Goal: Task Accomplishment & Management: Use online tool/utility

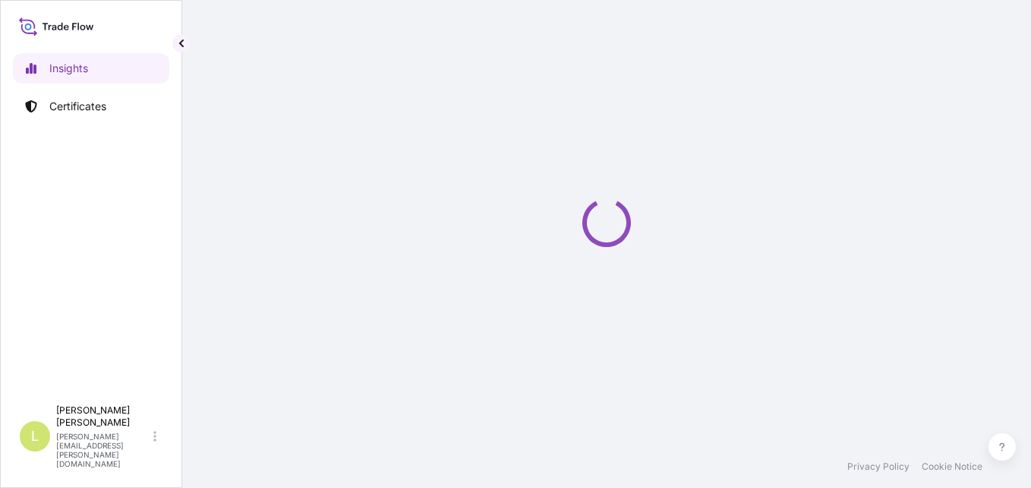
select select "2025"
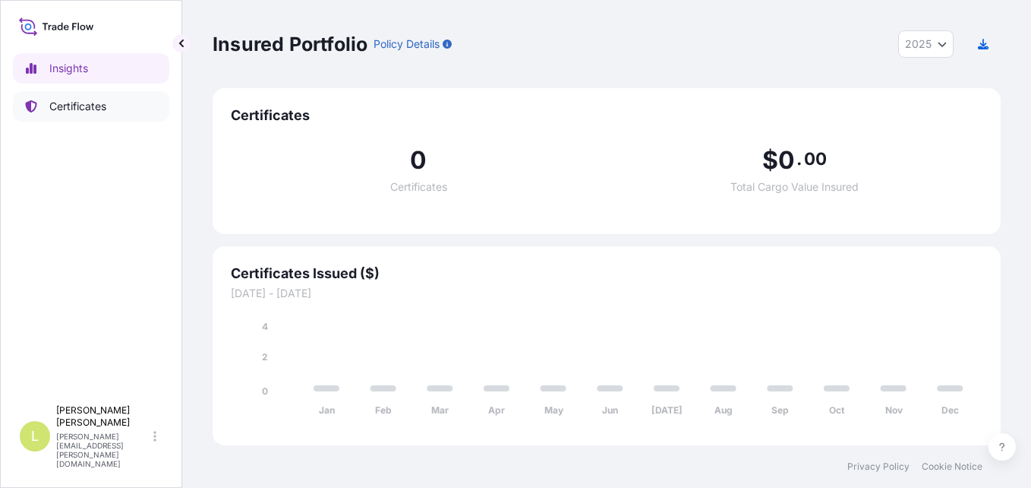
click at [122, 94] on link "Certificates" at bounding box center [91, 106] width 156 height 30
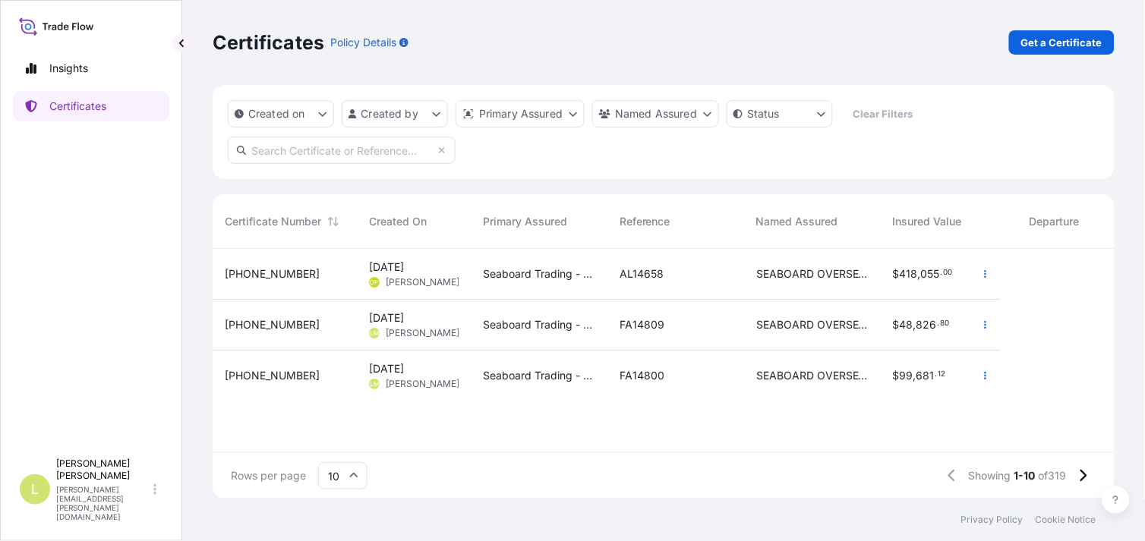
scroll to position [246, 890]
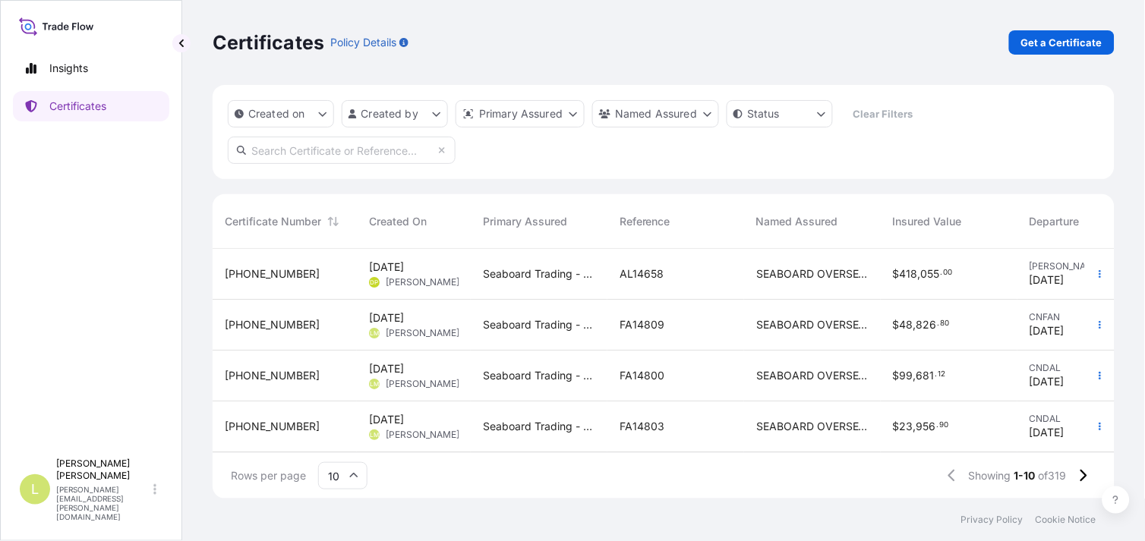
drag, startPoint x: 970, startPoint y: 0, endPoint x: 671, endPoint y: 184, distance: 350.5
click at [671, 184] on div "Created on Created by Primary Assured Named Assured Status Clear Filters Certif…" at bounding box center [664, 292] width 902 height 414
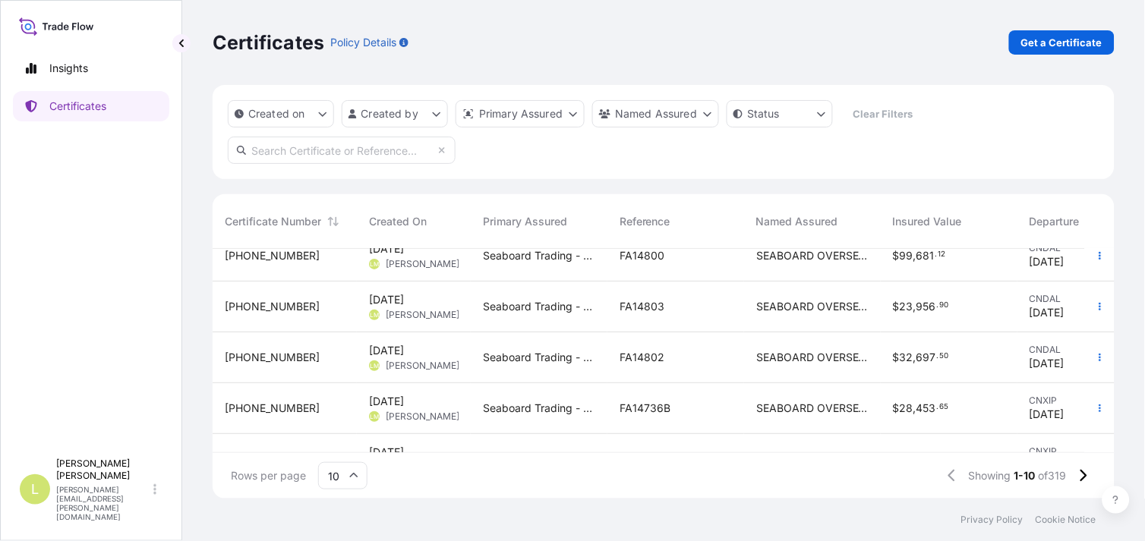
scroll to position [122, 0]
click at [800, 223] on span "Named Assured" at bounding box center [797, 221] width 82 height 15
click at [677, 111] on html "Insights Certificates L [PERSON_NAME] [PERSON_NAME][EMAIL_ADDRESS][PERSON_NAME]…" at bounding box center [572, 270] width 1145 height 541
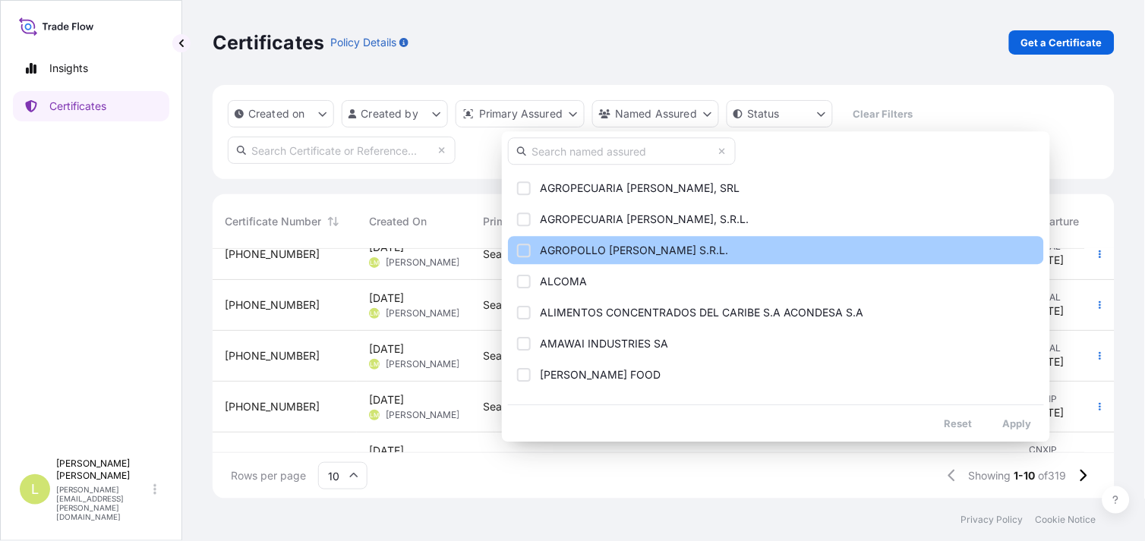
scroll to position [314, 0]
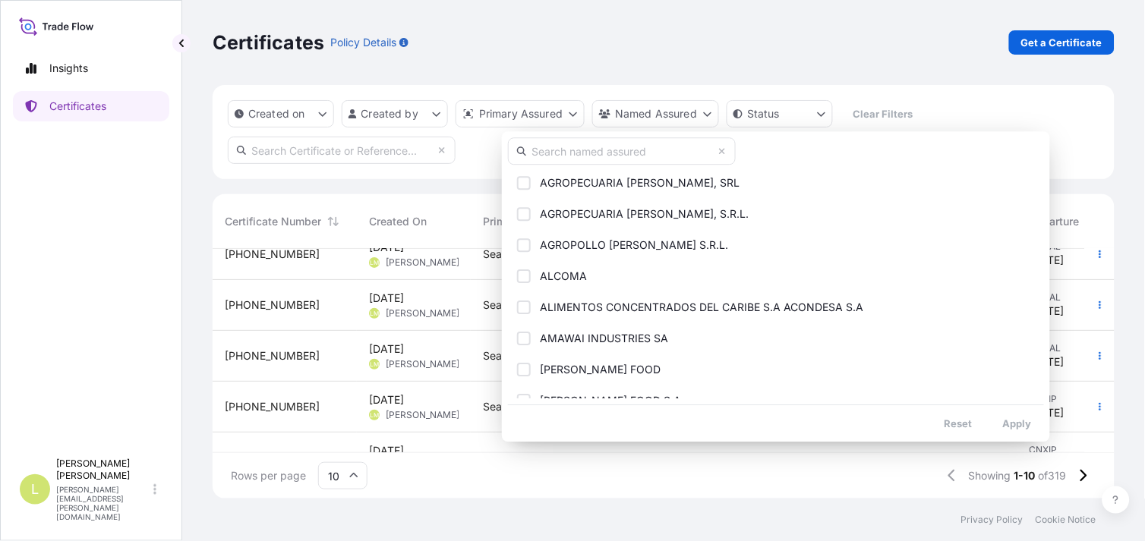
click at [653, 148] on input "text" at bounding box center [622, 150] width 228 height 27
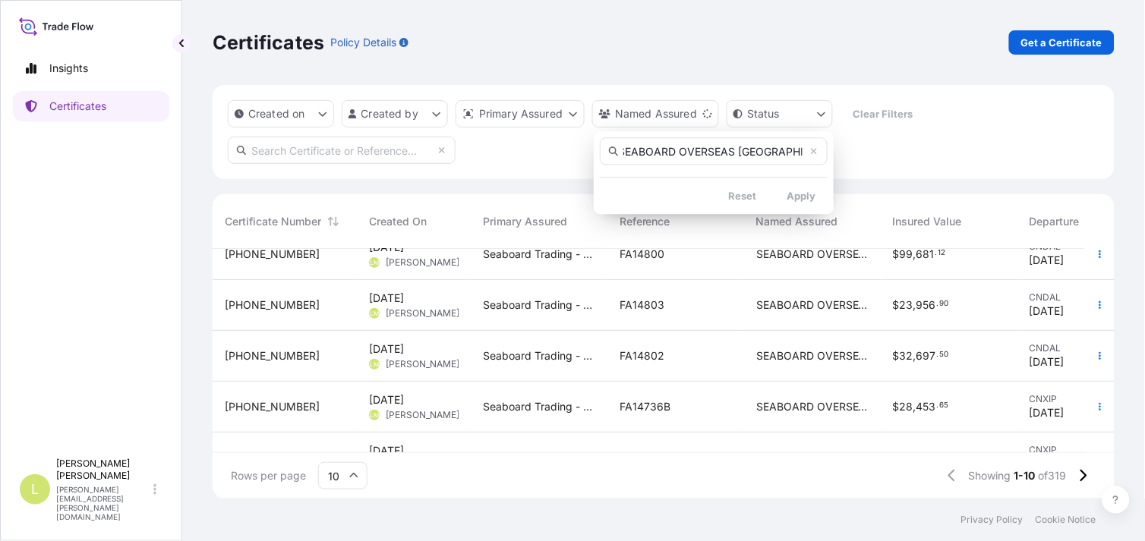
scroll to position [0, 20]
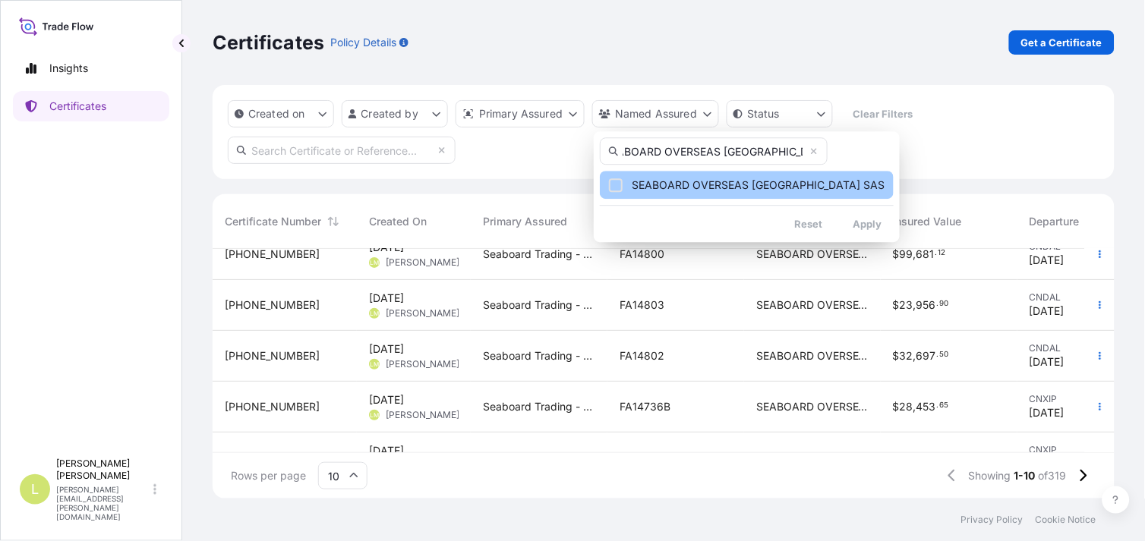
type input "SEABOARD OVERSEAS [GEOGRAPHIC_DATA] SAS"
click at [803, 188] on span "SEABOARD OVERSEAS [GEOGRAPHIC_DATA] SAS" at bounding box center [758, 185] width 253 height 15
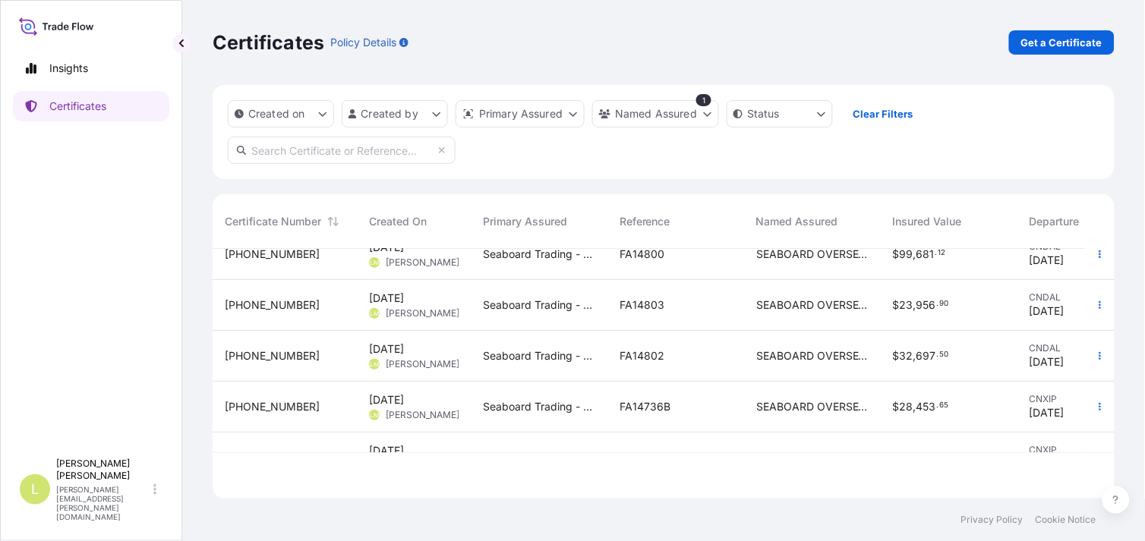
scroll to position [0, 0]
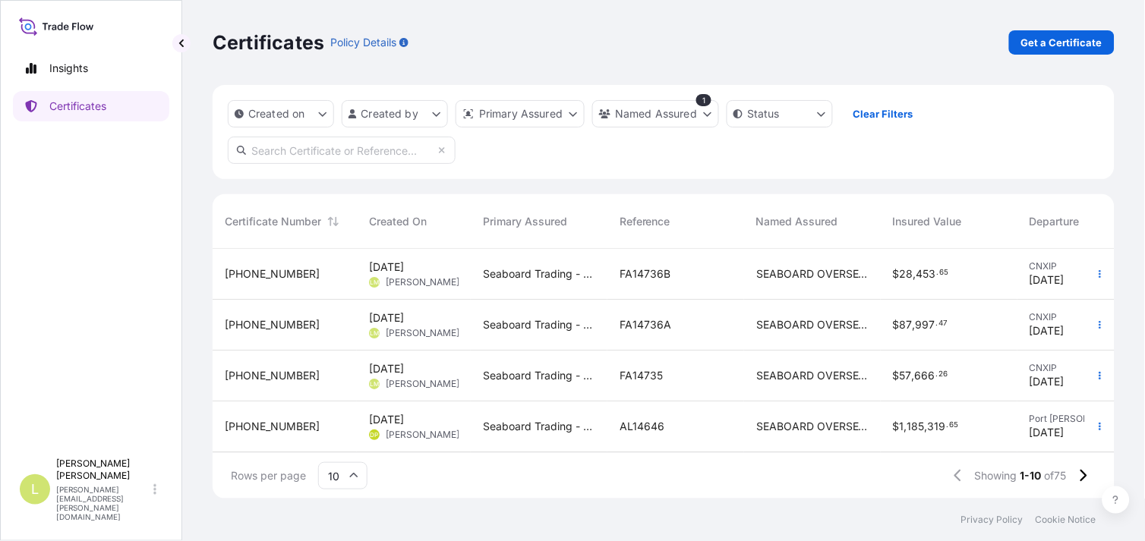
click at [687, 275] on div "FA14736B" at bounding box center [676, 274] width 112 height 15
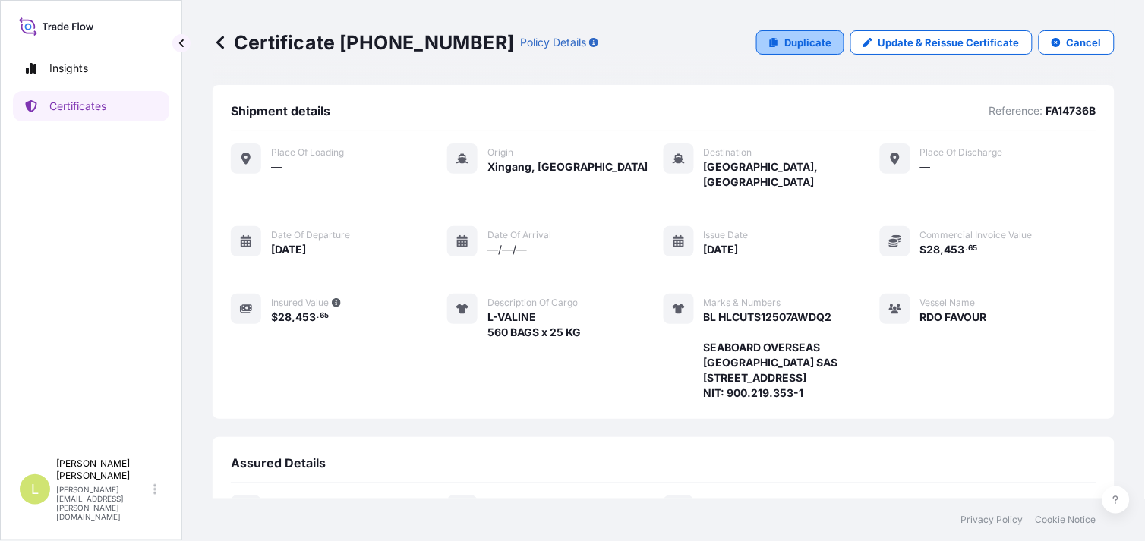
click at [791, 35] on p "Duplicate" at bounding box center [807, 42] width 47 height 15
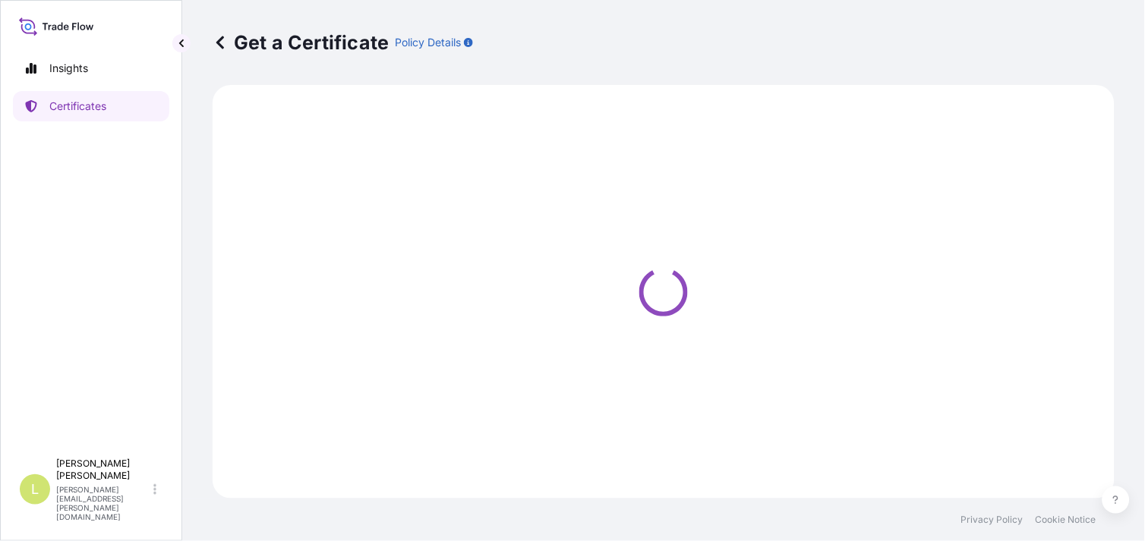
select select "Ocean Vessel"
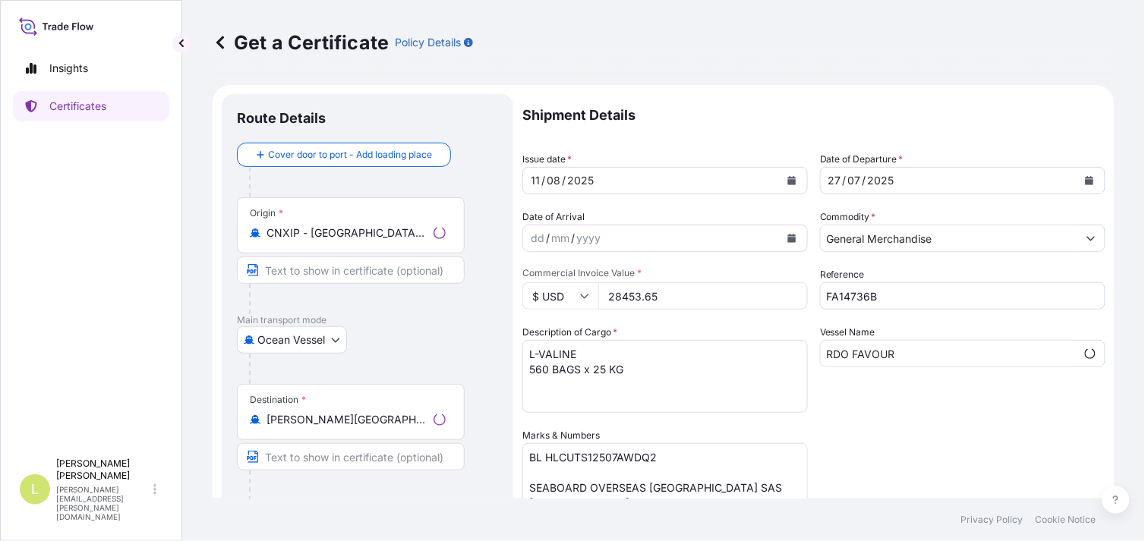
select select "31639"
click at [412, 231] on input "CNXIP - [GEOGRAPHIC_DATA], [GEOGRAPHIC_DATA]" at bounding box center [356, 233] width 179 height 15
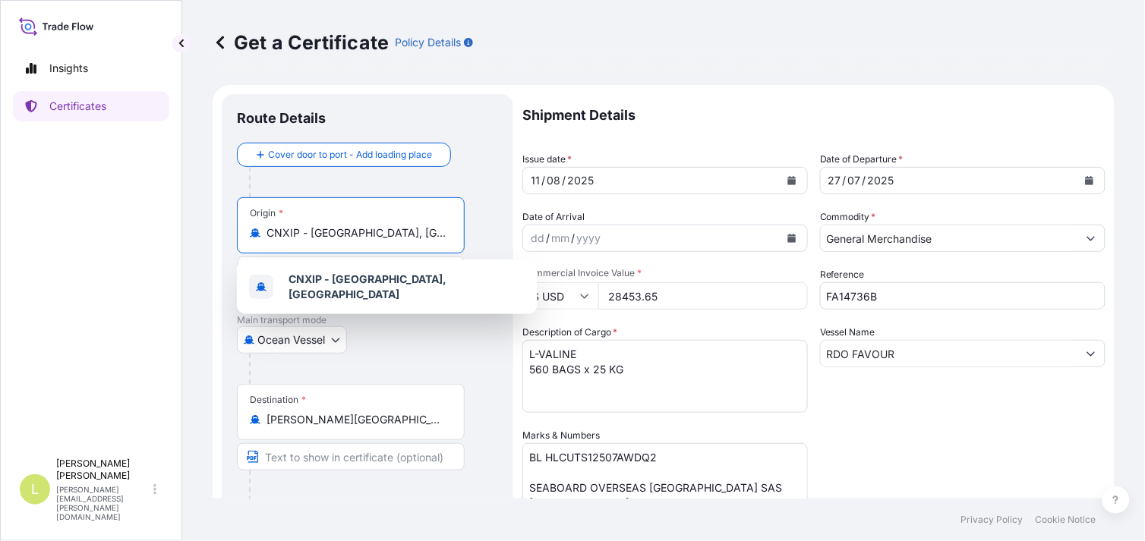
click at [412, 231] on input "CNXIP - [GEOGRAPHIC_DATA], [GEOGRAPHIC_DATA]" at bounding box center [356, 233] width 179 height 15
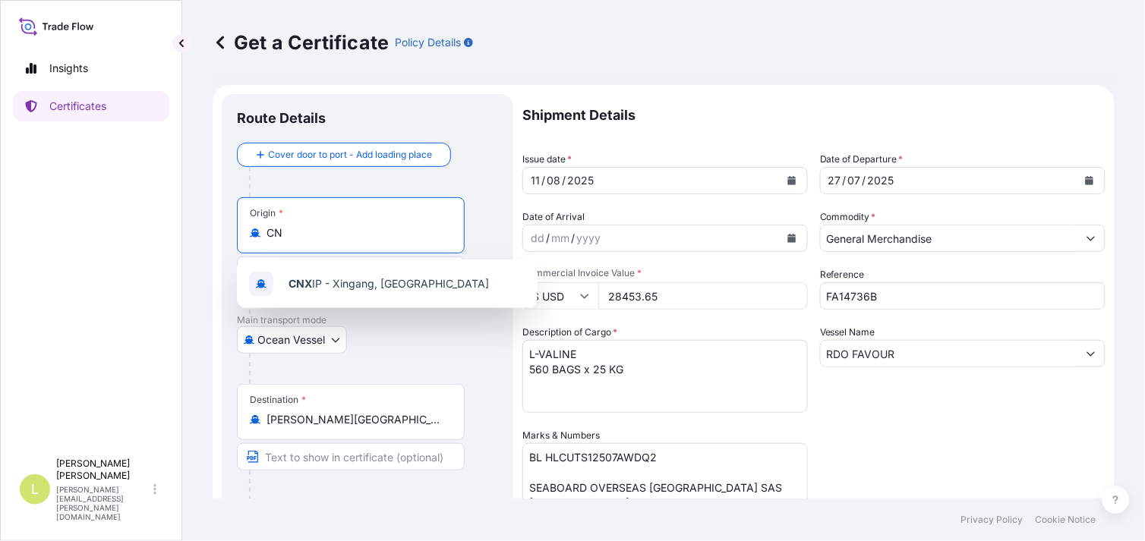
type input "C"
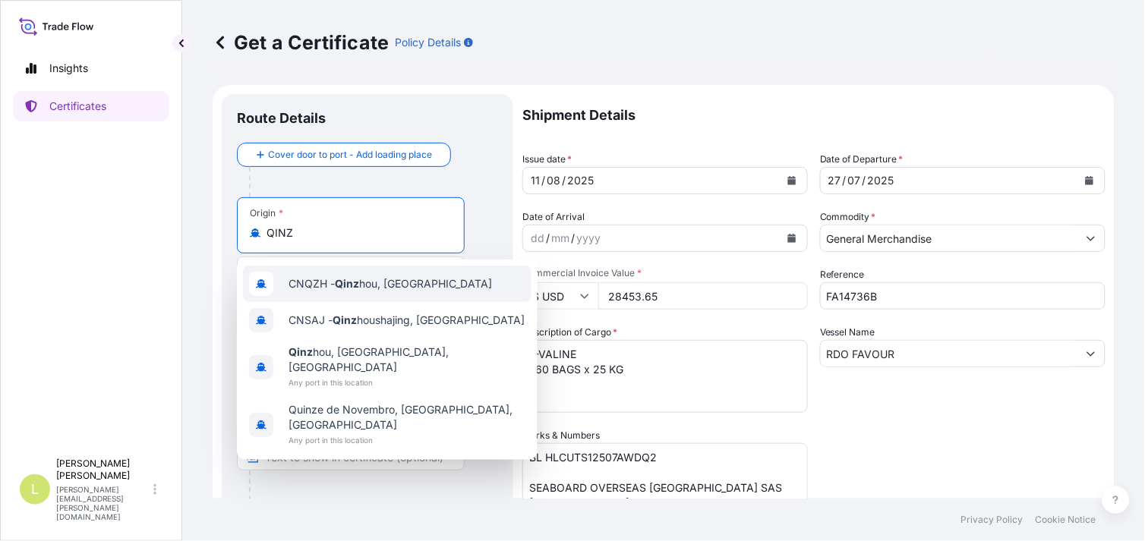
click at [421, 290] on div "CNQZH - Qinz hou, [GEOGRAPHIC_DATA]" at bounding box center [387, 284] width 289 height 36
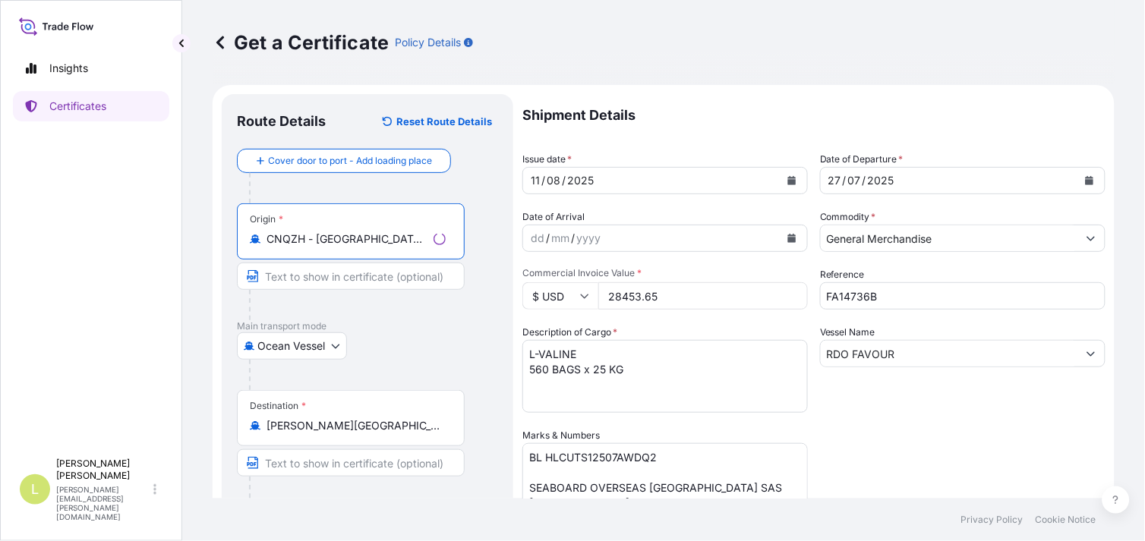
type input "CNQZH - [GEOGRAPHIC_DATA], [GEOGRAPHIC_DATA]"
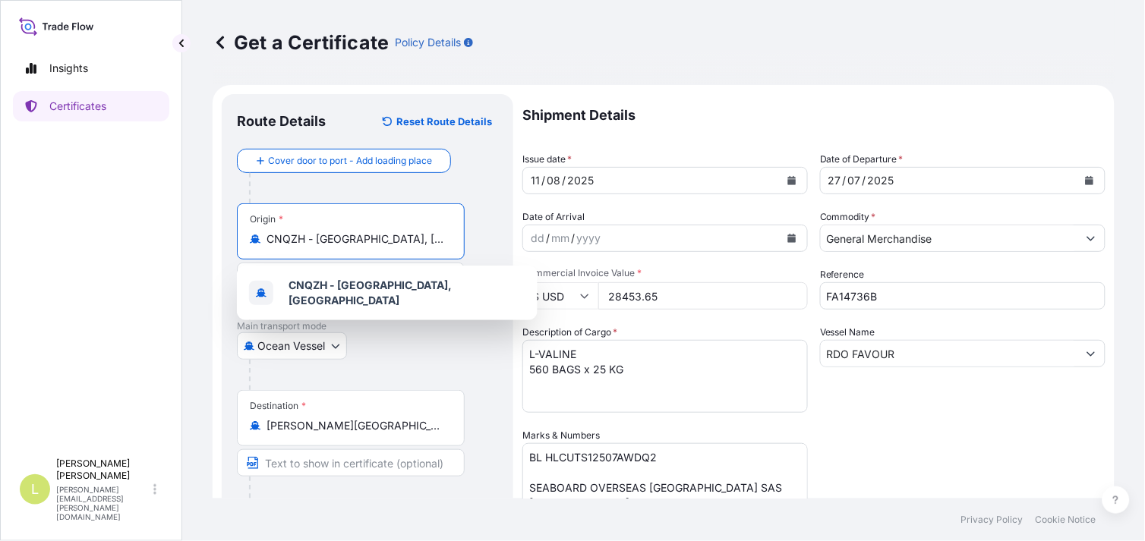
click at [883, 299] on input "FA14736B" at bounding box center [963, 296] width 286 height 27
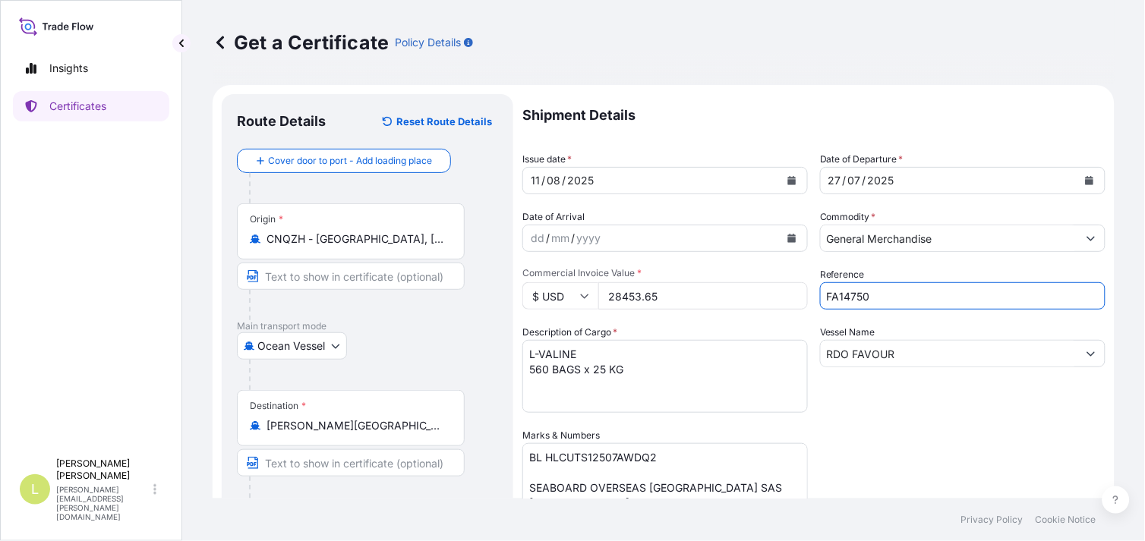
type input "FA14750"
click at [1031, 176] on icon "Calendar" at bounding box center [1090, 180] width 8 height 9
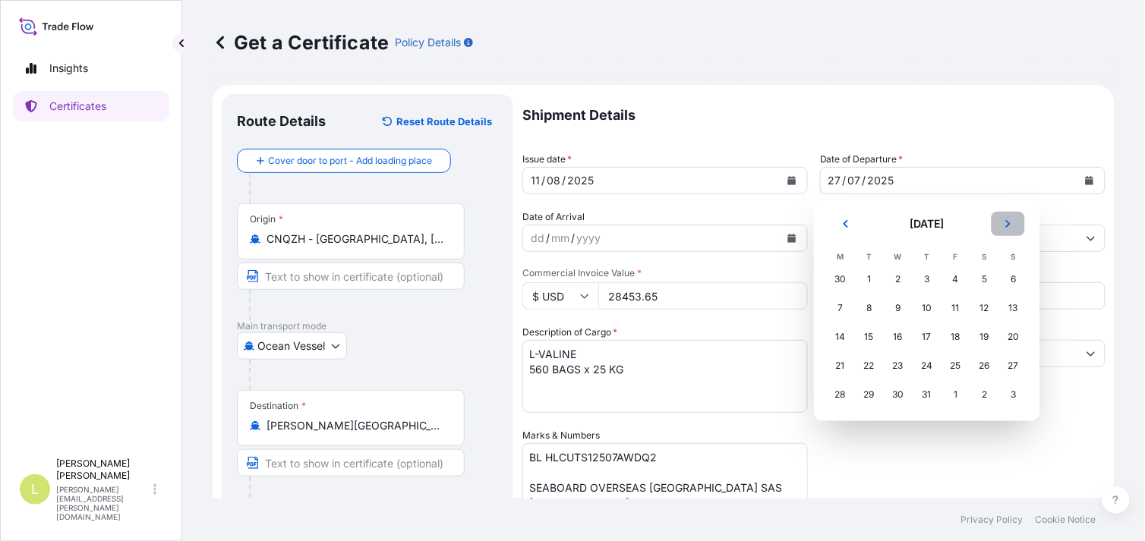
click at [1002, 226] on button "Next" at bounding box center [1008, 224] width 33 height 24
click at [985, 279] on div "2" at bounding box center [984, 279] width 27 height 27
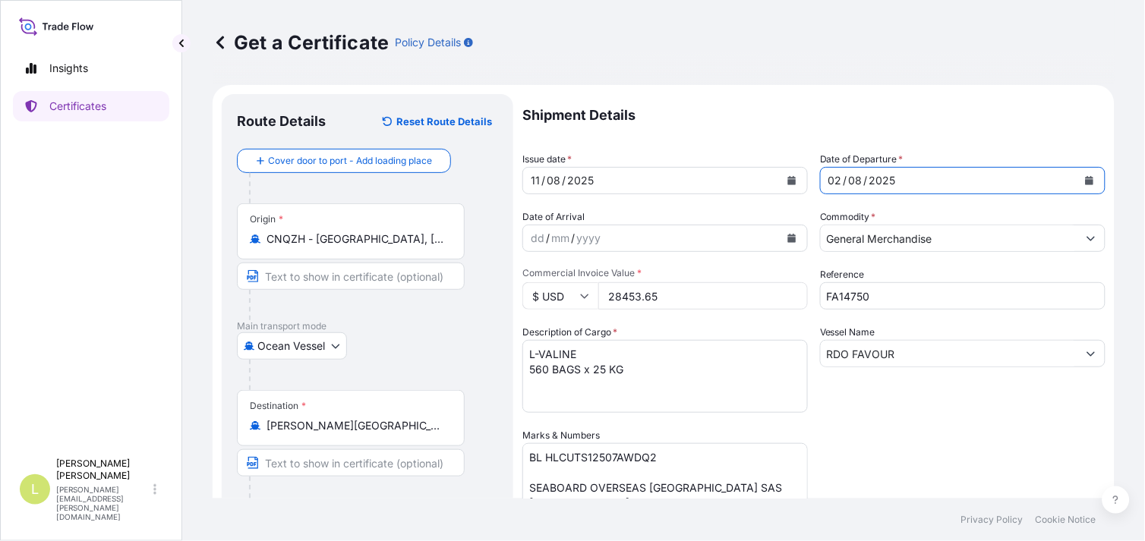
click at [920, 360] on input "RDO FAVOUR" at bounding box center [949, 353] width 257 height 27
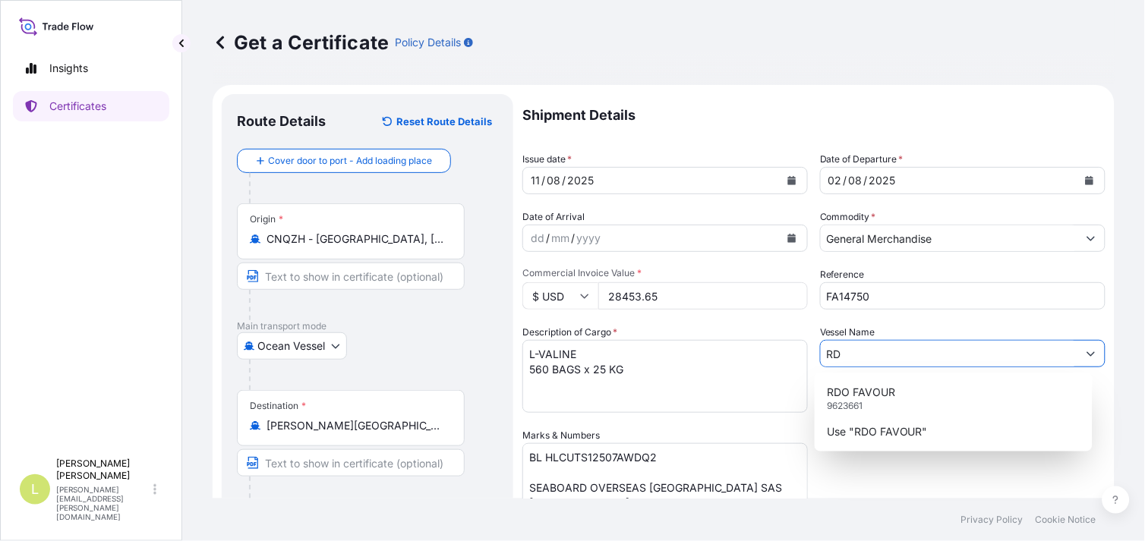
type input "R"
paste input "HUI HAI LONG"
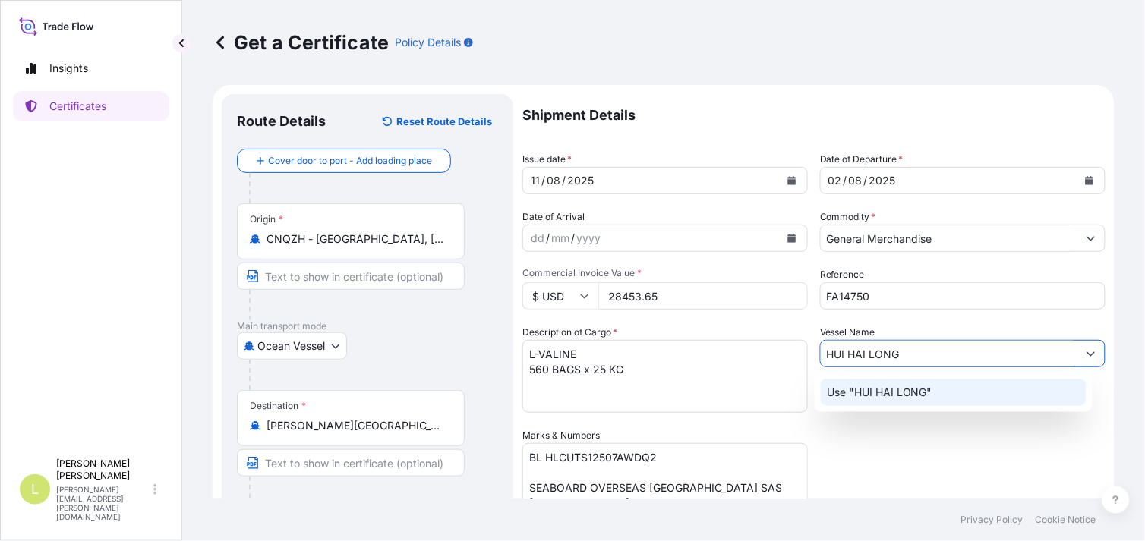
click at [935, 390] on div "Use "HUI HAI LONG"" at bounding box center [954, 392] width 266 height 27
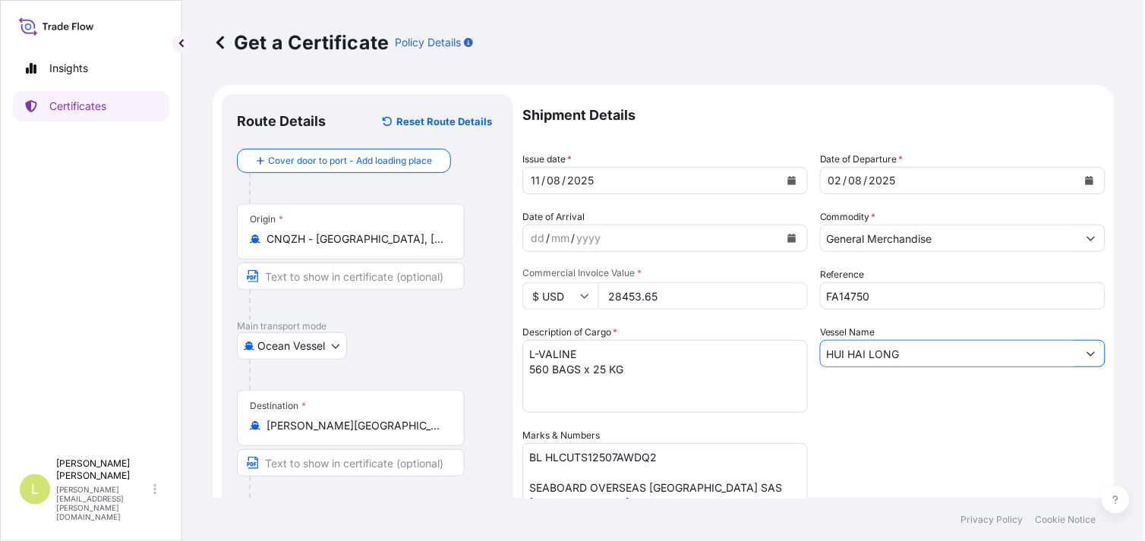
type input "HUI HAI LONG"
click at [914, 421] on div "Shipment Details Issue date * [DATE] Date of Departure * [DATE] Date of Arrival…" at bounding box center [813, 427] width 583 height 666
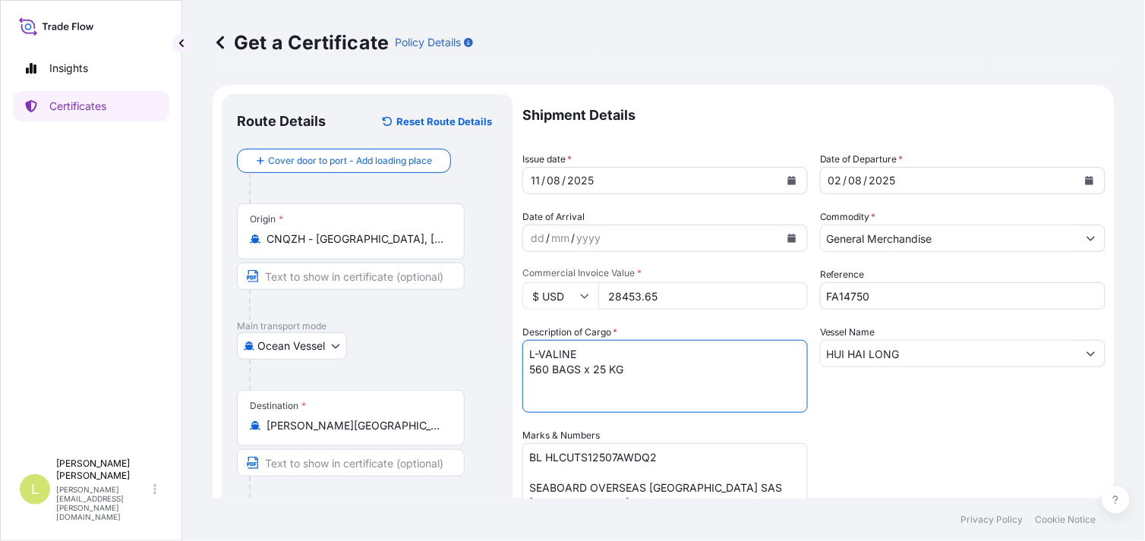
click at [556, 353] on textarea "L-VALINE 560 BAGS x 25 KG" at bounding box center [665, 376] width 286 height 73
paste textarea "MONO DICALCIUM PHOSPHATE FEED GRADE"
click at [539, 365] on textarea "L-VALINE 560 BAGS x 25 KG" at bounding box center [665, 376] width 286 height 73
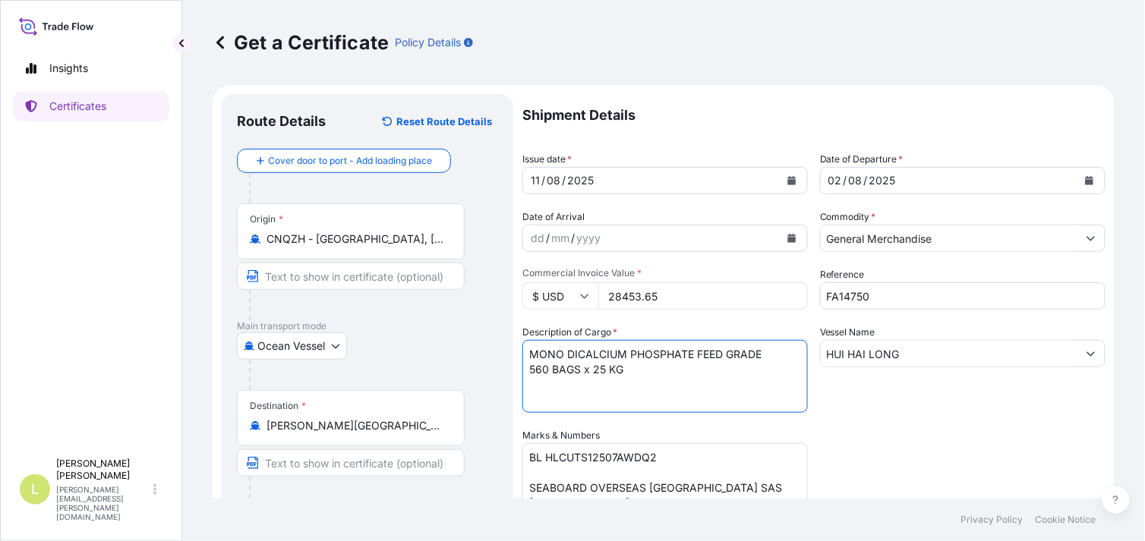
click at [539, 365] on textarea "L-VALINE 560 BAGS x 25 KG" at bounding box center [665, 376] width 286 height 73
paste textarea "432"
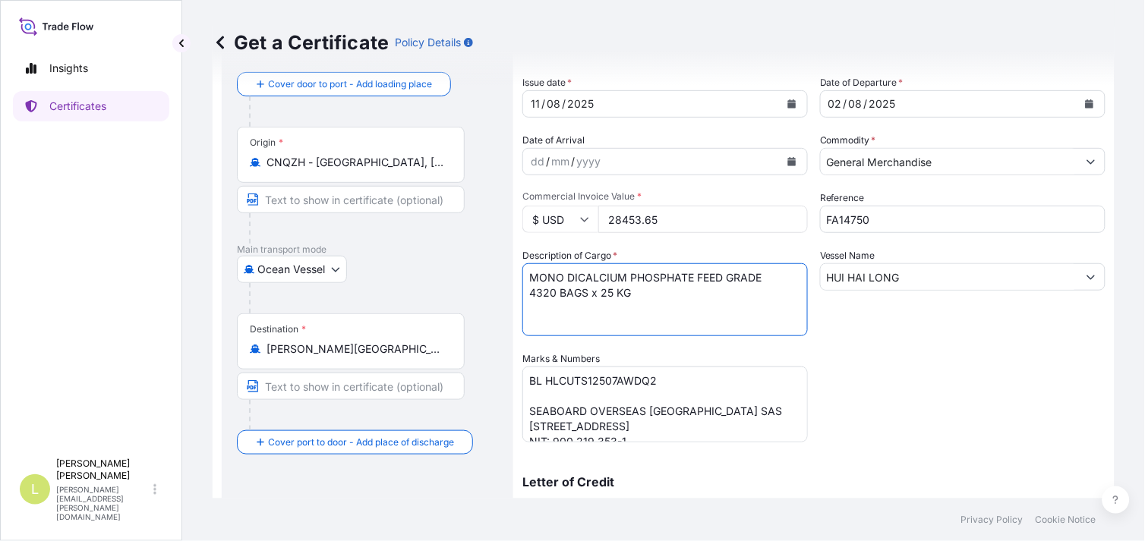
scroll to position [76, 0]
type textarea "MONO DICALCIUM PHOSPHATE FEED GRADE 4320 BAGS x 25 KG"
click at [575, 381] on textarea "BL HLCUTS12507AWDQ2 SEABOARD OVERSEAS [GEOGRAPHIC_DATA] SAS [STREET_ADDRESS] NI…" at bounding box center [665, 406] width 286 height 76
paste textarea "COSU6425038160"
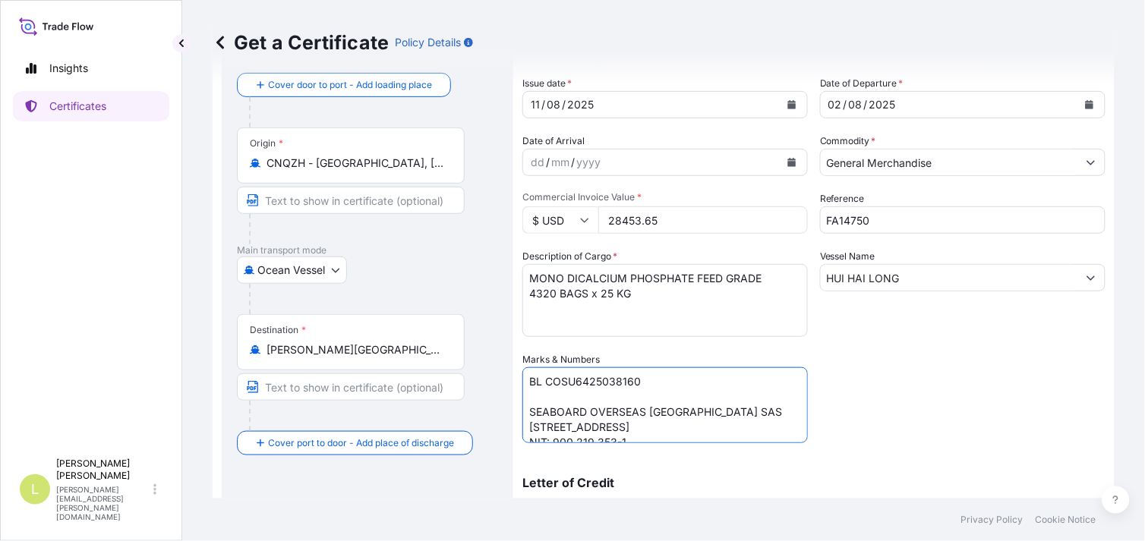
type textarea "BL COSU6425038160 SEABOARD OVERSEAS [GEOGRAPHIC_DATA] SAS [STREET_ADDRESS] NIT:…"
click at [915, 368] on div "Shipment Details Issue date * [DATE] Date of Departure * [DATE] Date of Arrival…" at bounding box center [813, 351] width 583 height 666
click at [788, 105] on icon "Calendar" at bounding box center [792, 104] width 8 height 9
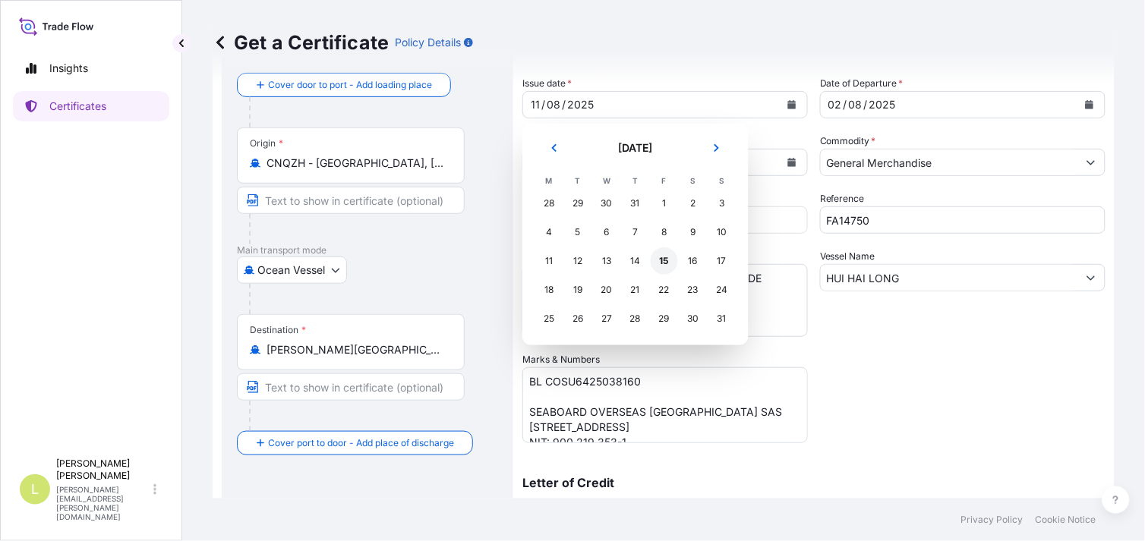
click at [662, 267] on div "15" at bounding box center [664, 261] width 27 height 27
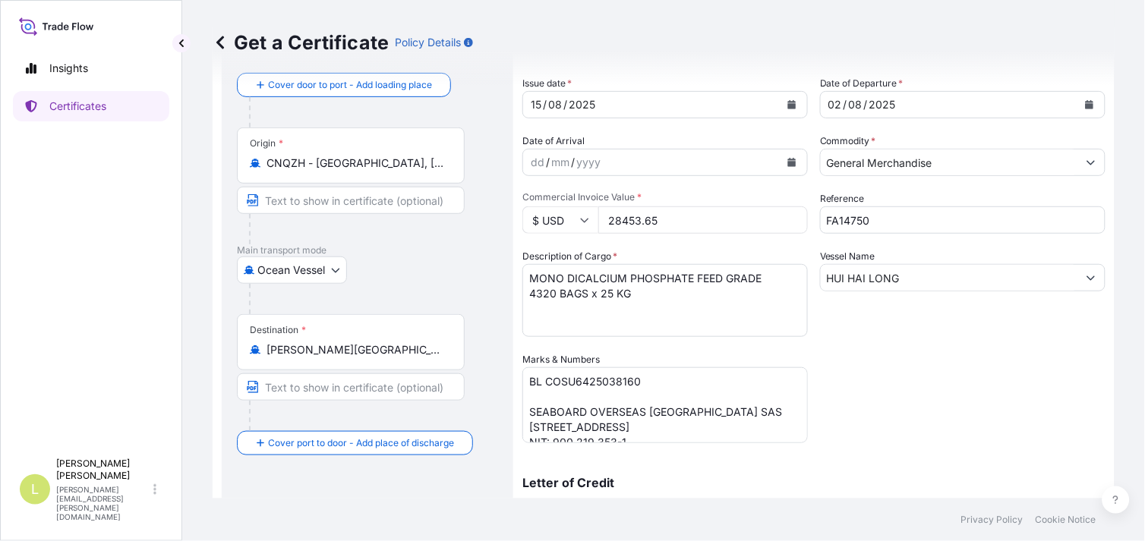
click at [639, 218] on input "28453.65" at bounding box center [703, 220] width 210 height 27
type input "88387.2"
click at [844, 405] on div "Shipment Details Issue date * [DATE] Date of Departure * [DATE] Date of Arrival…" at bounding box center [813, 351] width 583 height 666
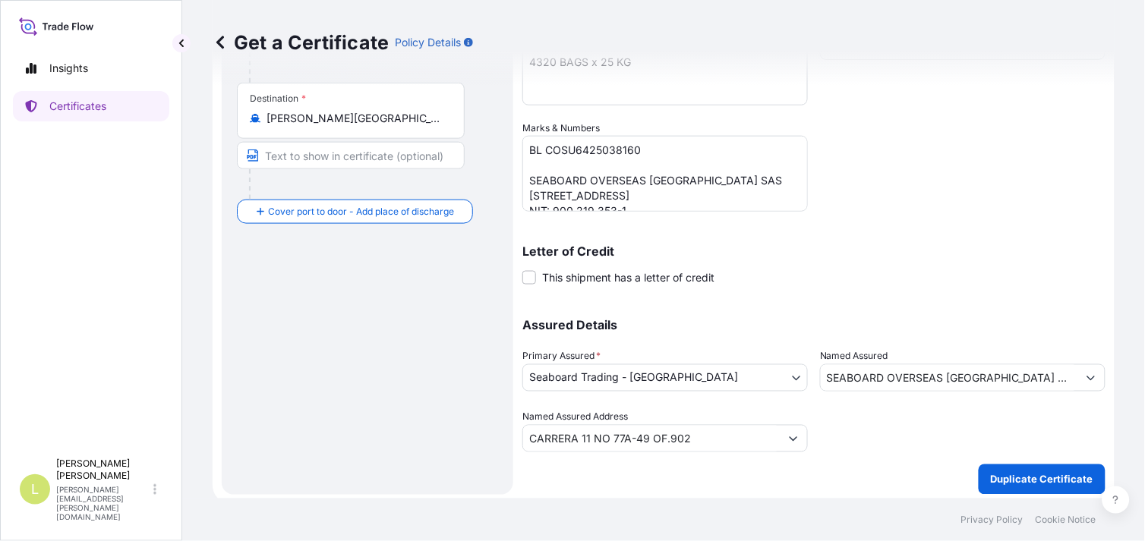
scroll to position [312, 0]
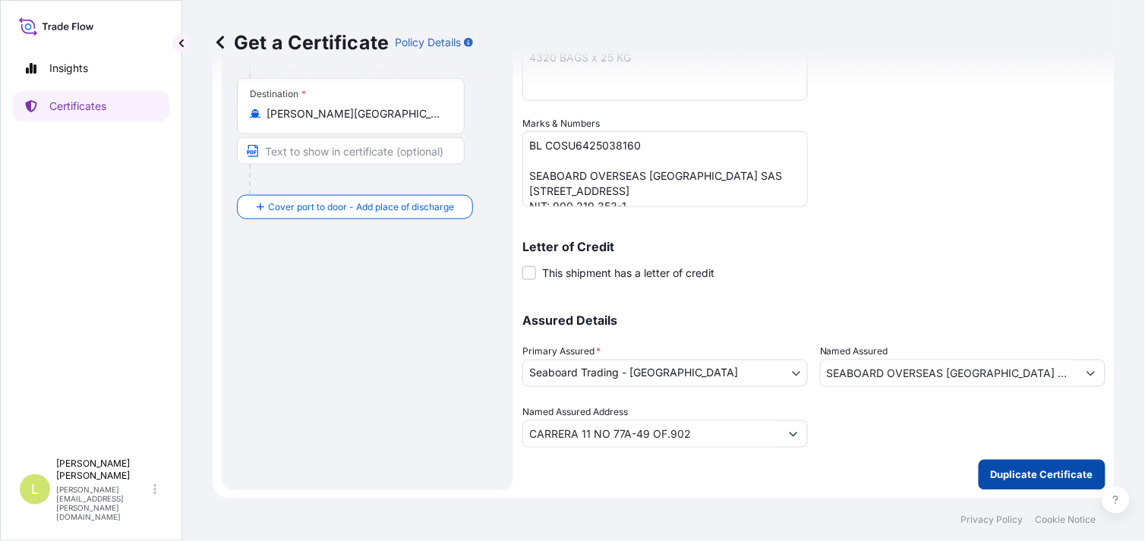
click at [1014, 473] on p "Duplicate Certificate" at bounding box center [1042, 475] width 103 height 15
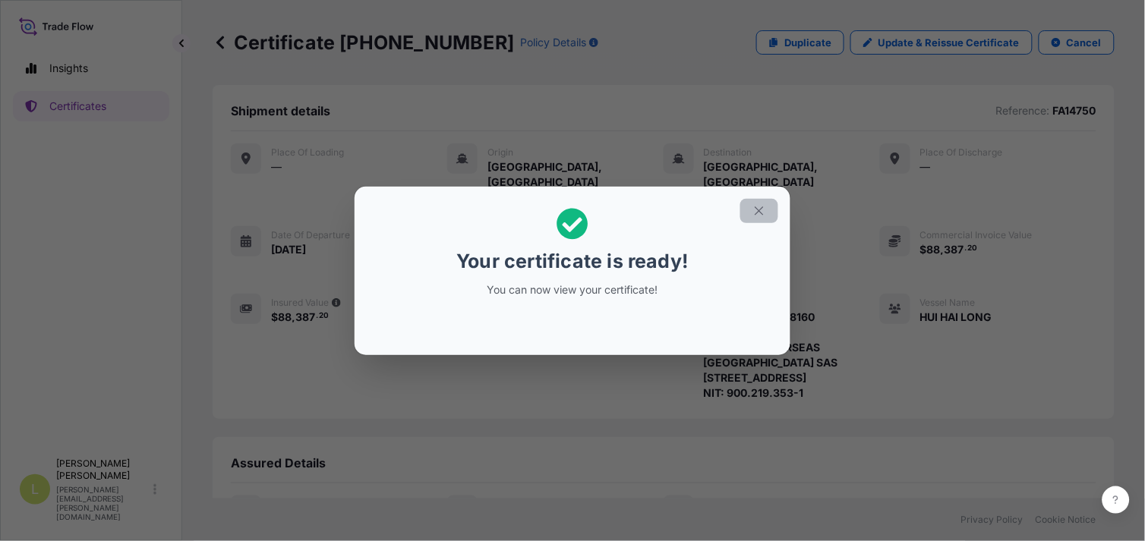
click at [760, 213] on icon "button" at bounding box center [760, 211] width 14 height 14
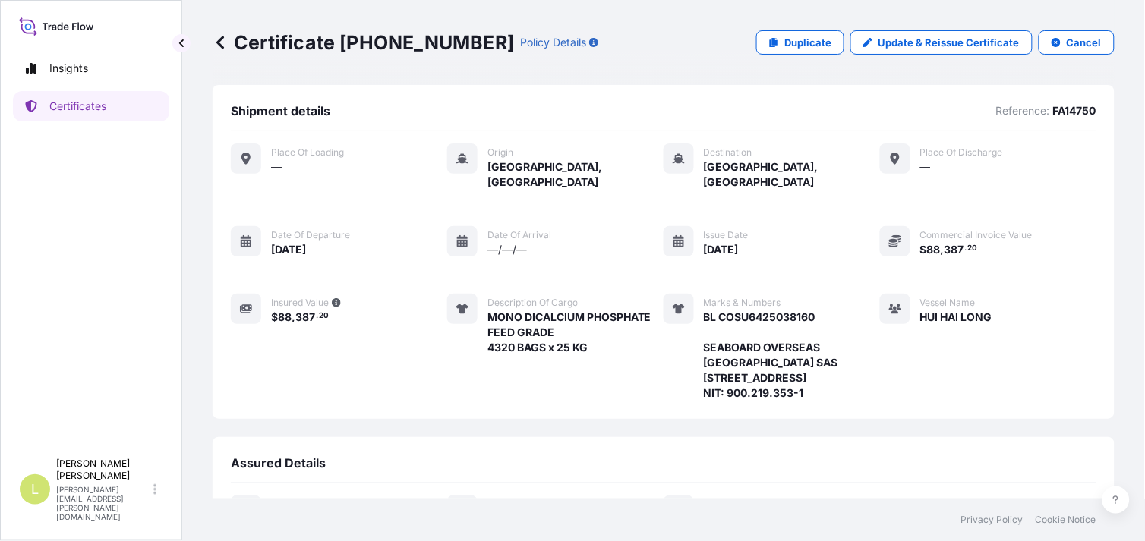
scroll to position [238, 0]
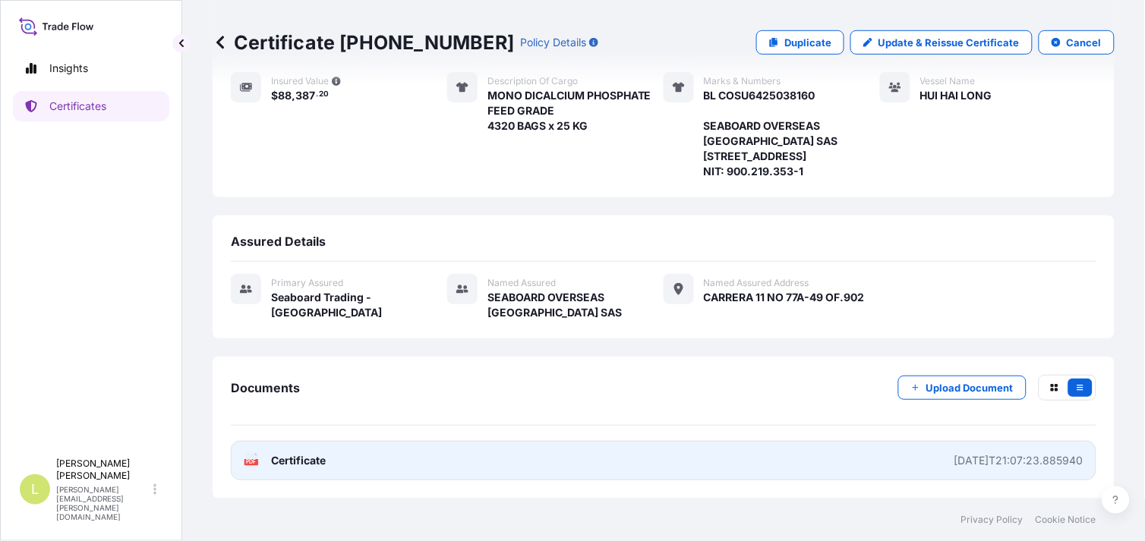
click at [296, 466] on span "Certificate" at bounding box center [298, 460] width 55 height 15
